Goal: Navigation & Orientation: Understand site structure

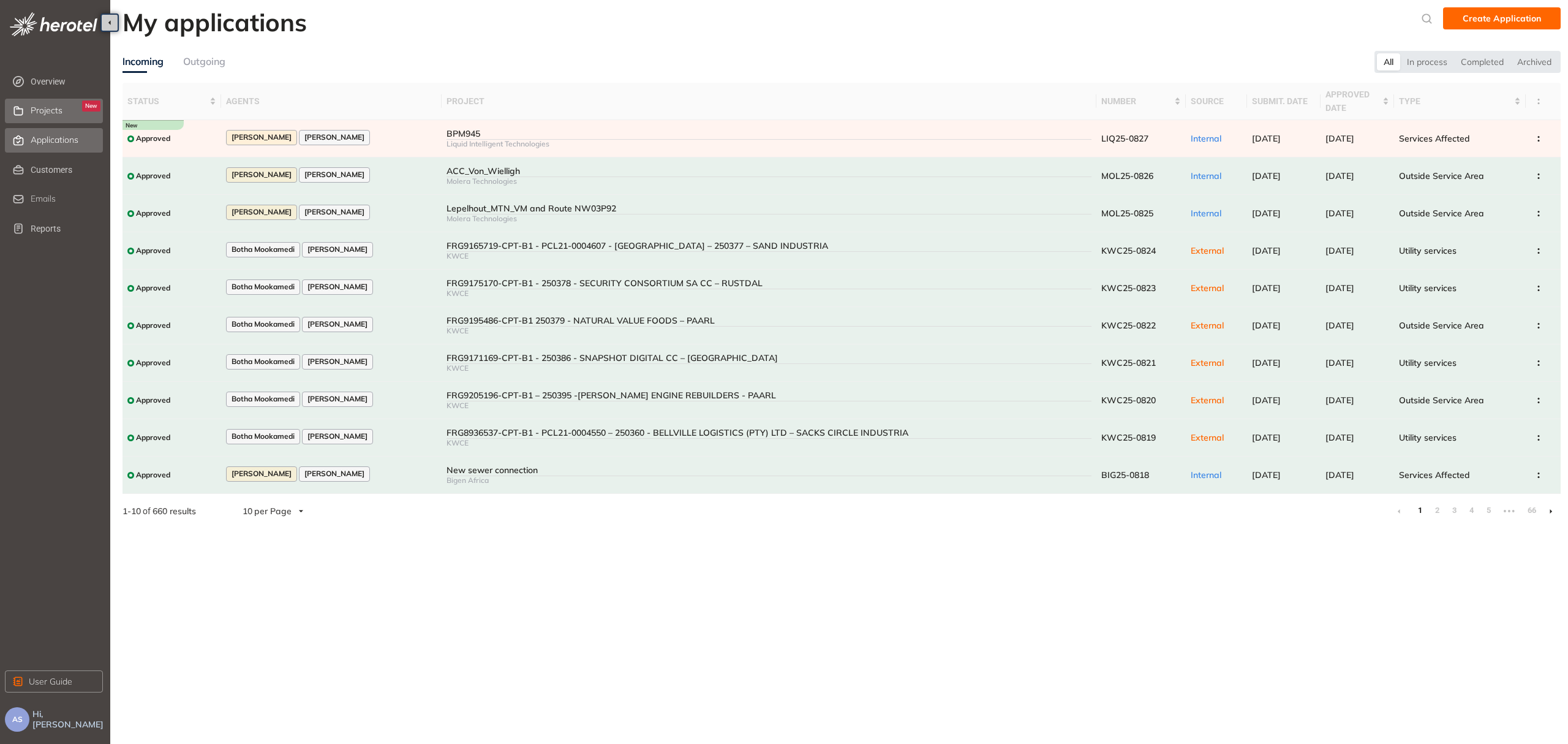
click at [54, 110] on span "Projects" at bounding box center [47, 110] width 32 height 11
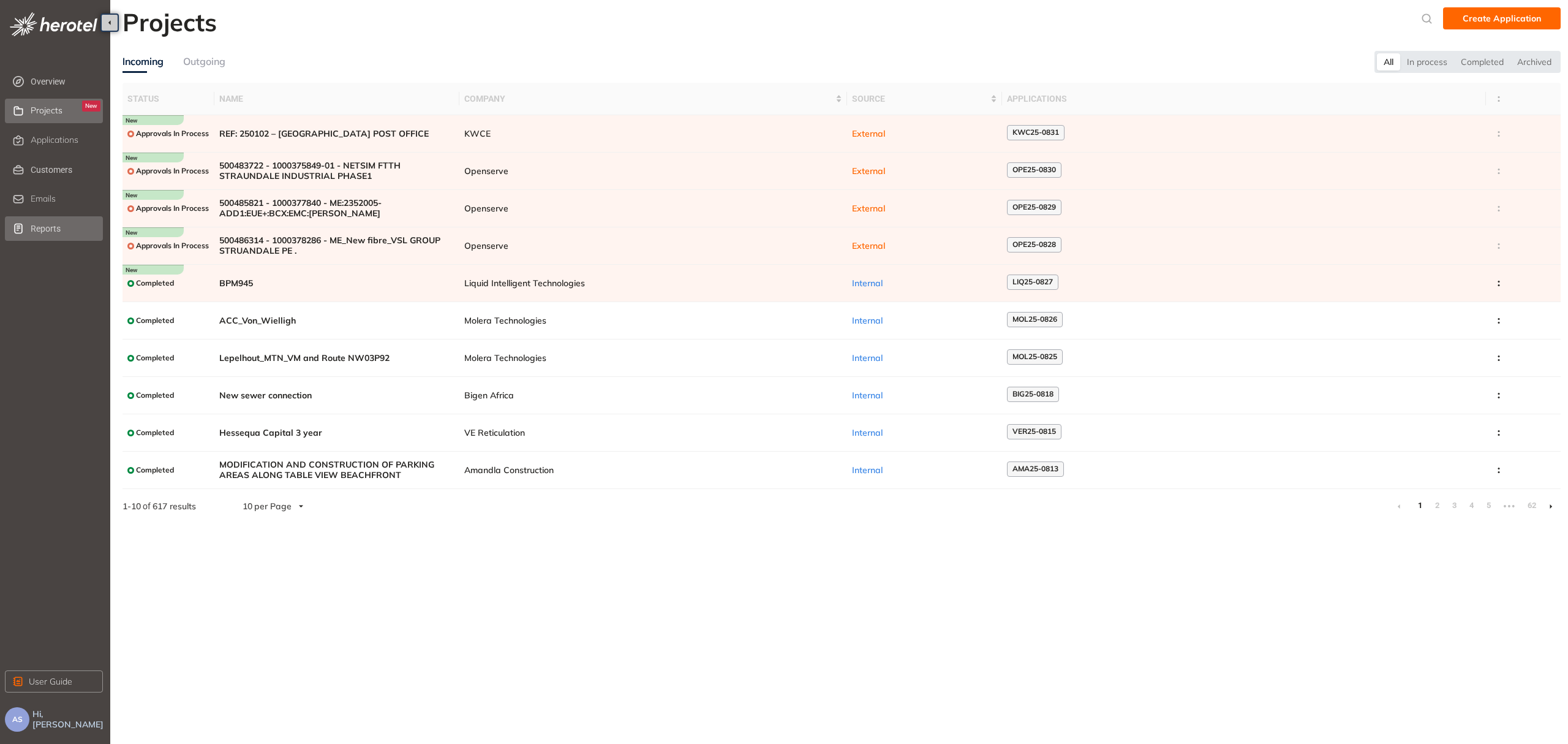
click at [54, 228] on span "Reports" at bounding box center [65, 229] width 70 height 24
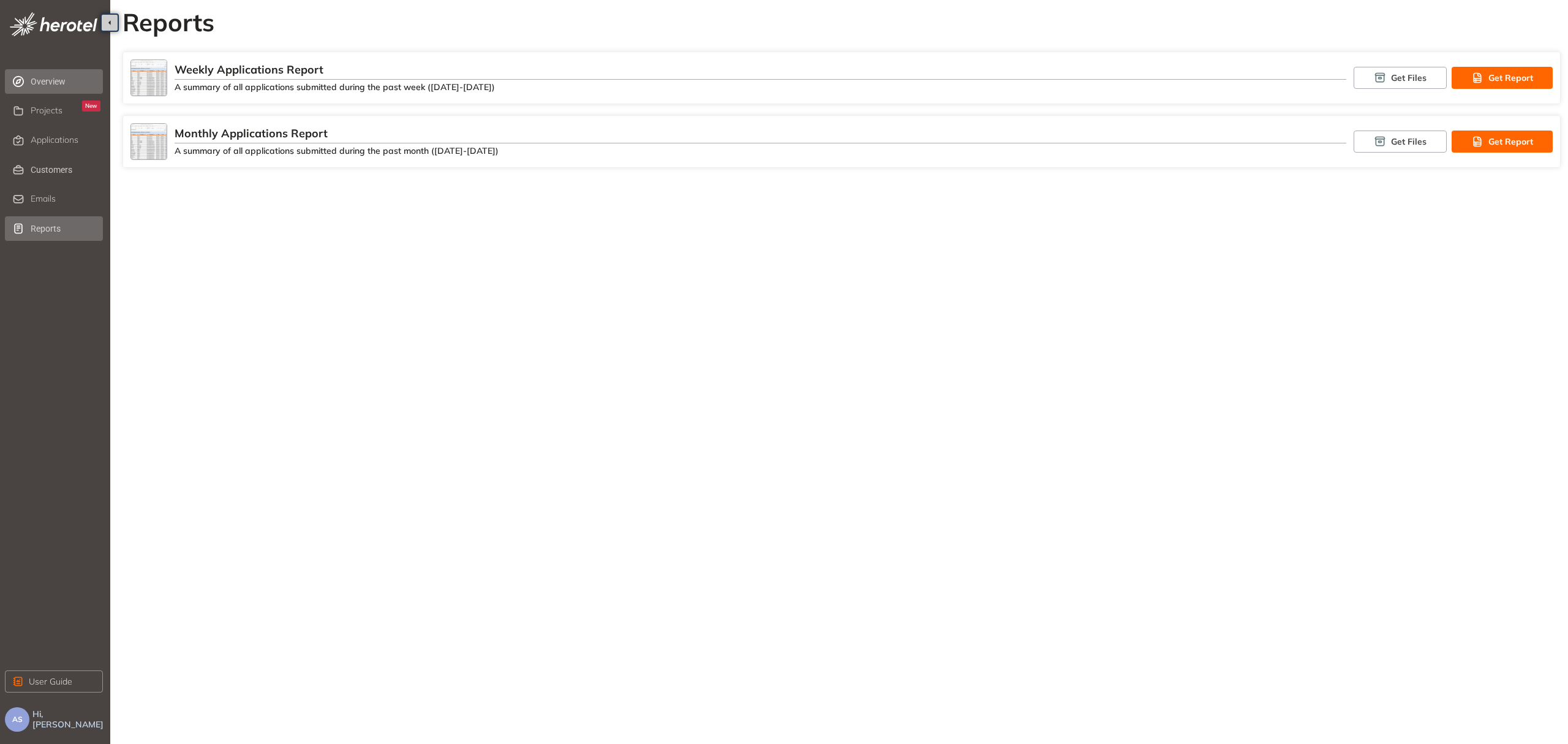
click at [53, 80] on span "Overview" at bounding box center [65, 82] width 70 height 24
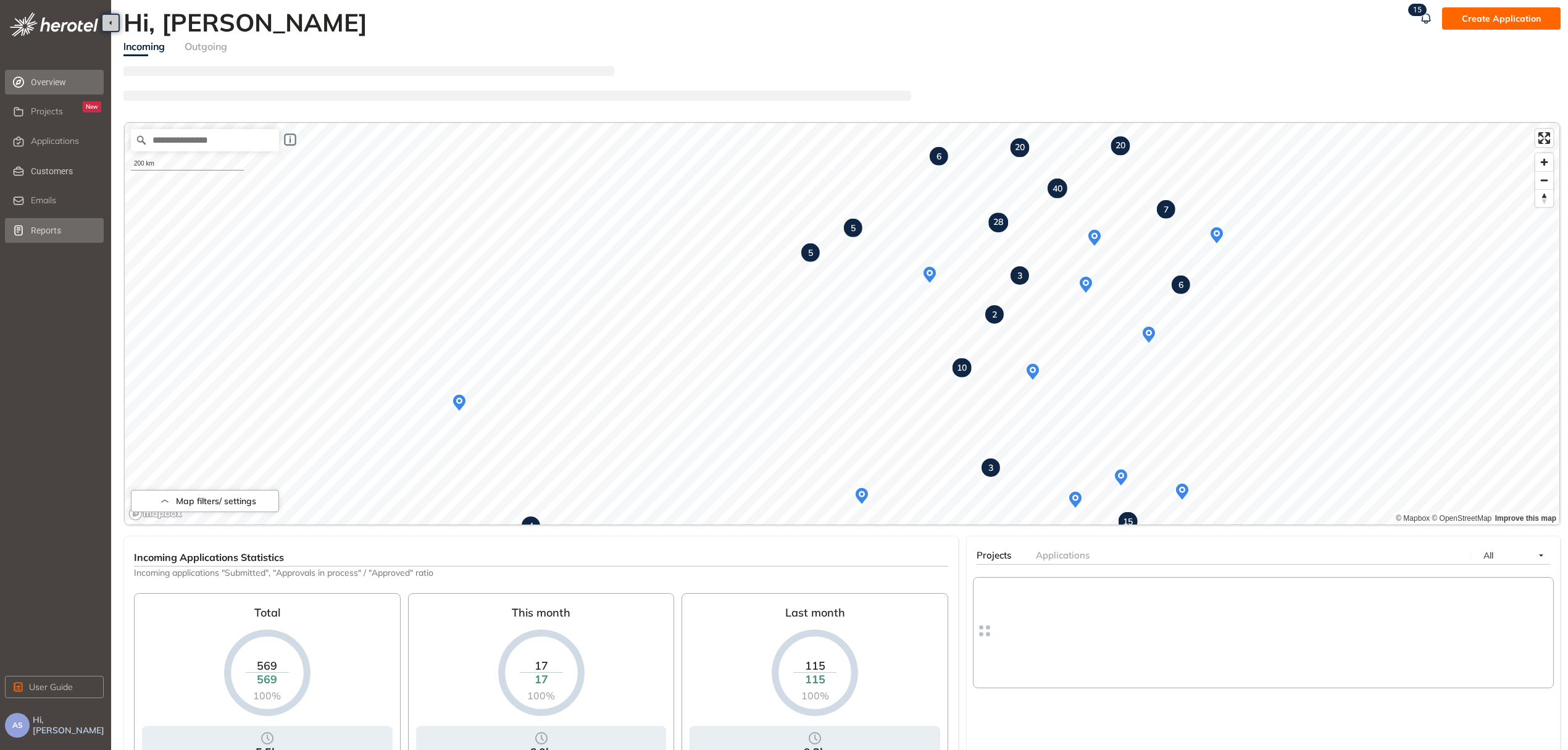
click at [58, 228] on span "Reports" at bounding box center [66, 230] width 70 height 25
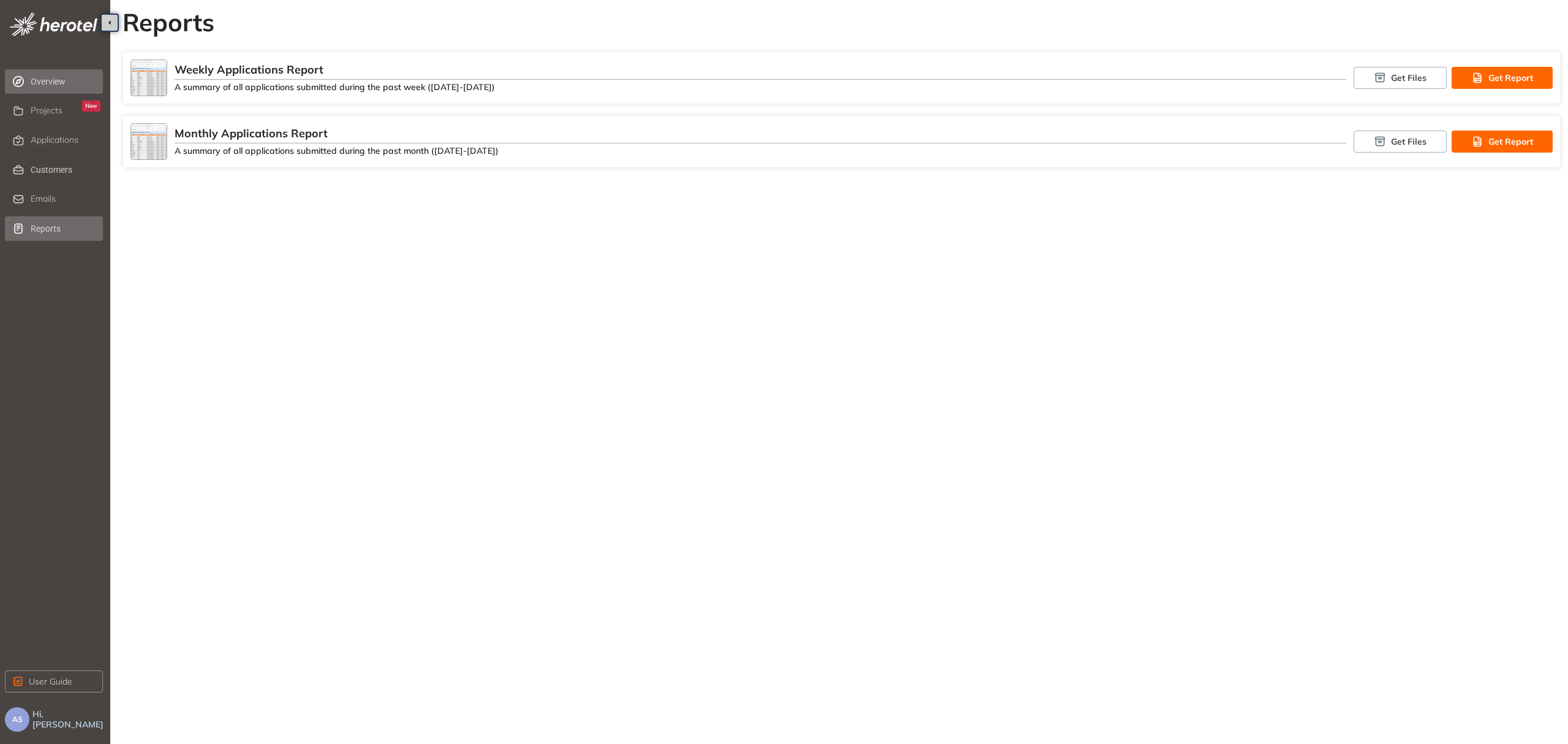
click at [62, 82] on span "Overview" at bounding box center [65, 82] width 70 height 24
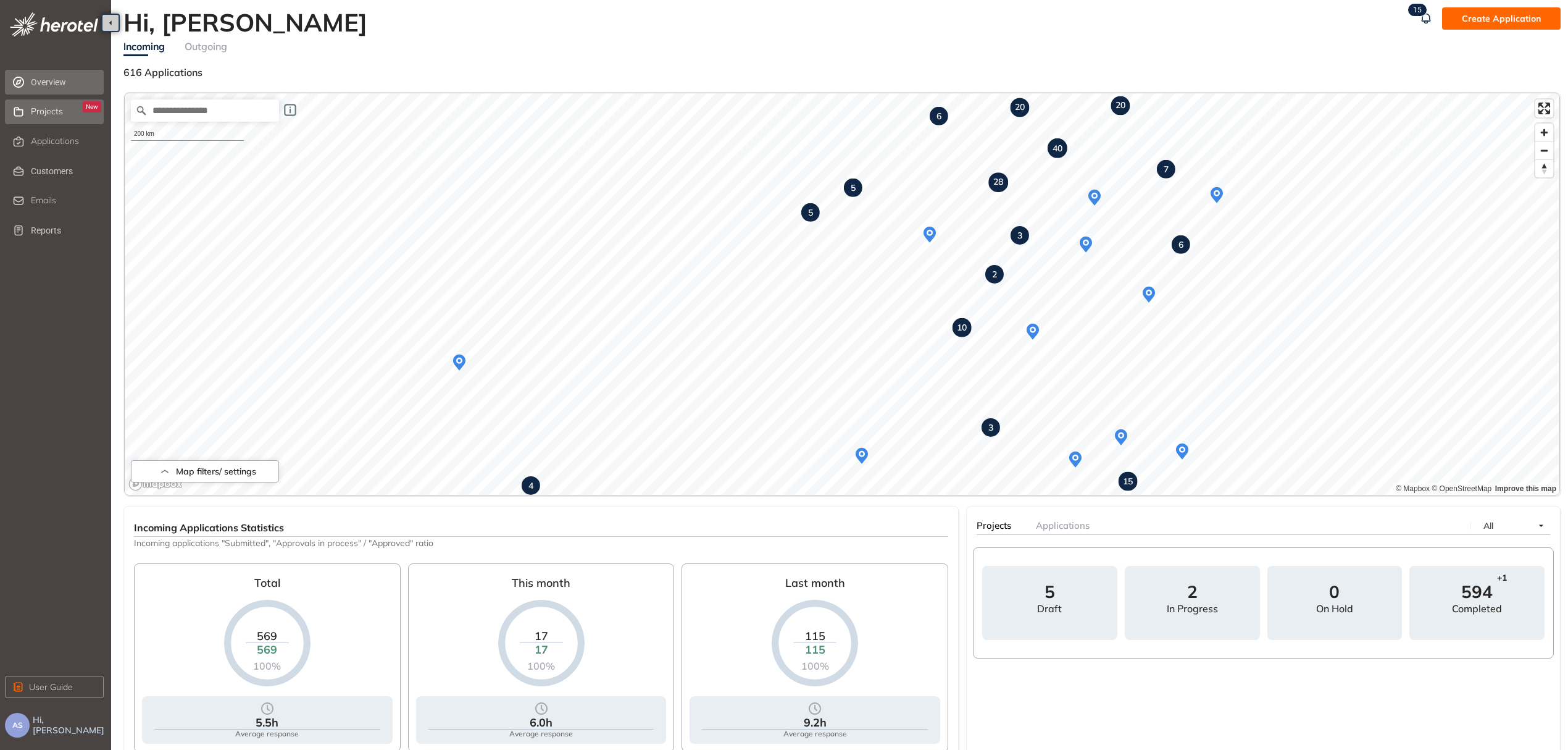
click at [69, 110] on div "Projects New" at bounding box center [66, 111] width 70 height 21
